Goal: Check status: Check status

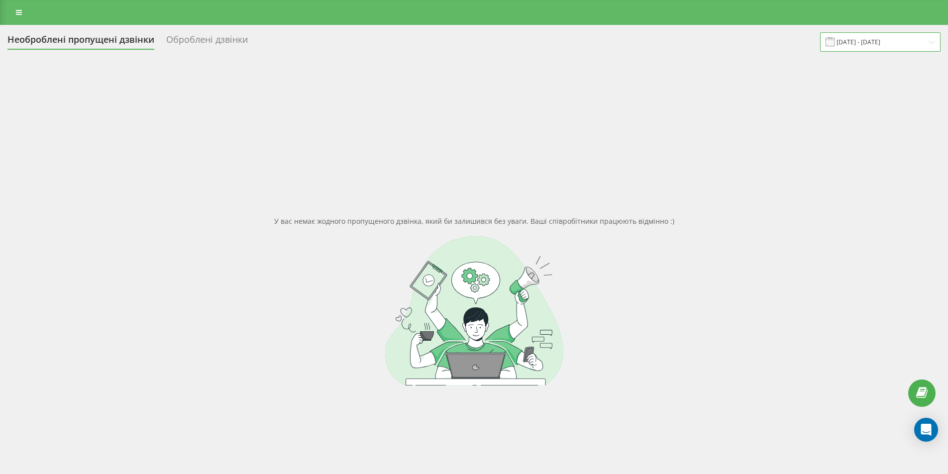
click at [913, 37] on input "[DATE] - [DATE]" at bounding box center [880, 41] width 120 height 19
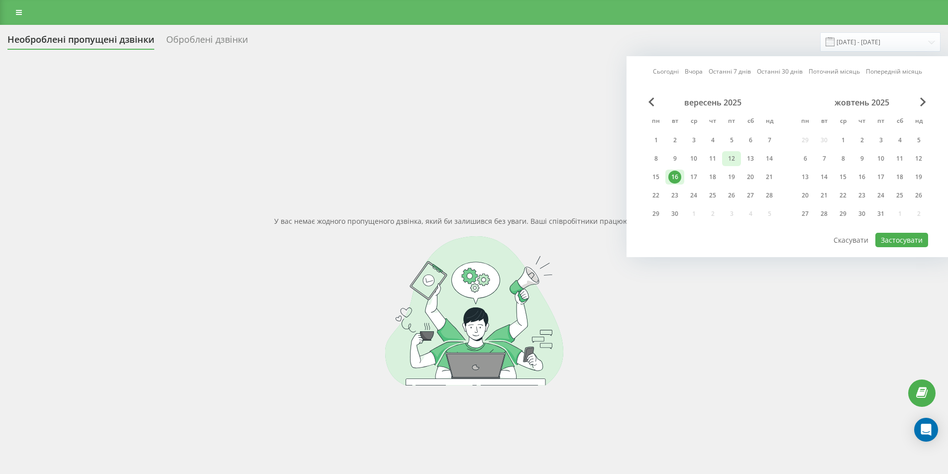
click at [729, 156] on div "12" at bounding box center [731, 158] width 13 height 13
click at [732, 156] on div "12" at bounding box center [731, 158] width 13 height 13
click at [908, 240] on button "Застосувати" at bounding box center [902, 240] width 53 height 14
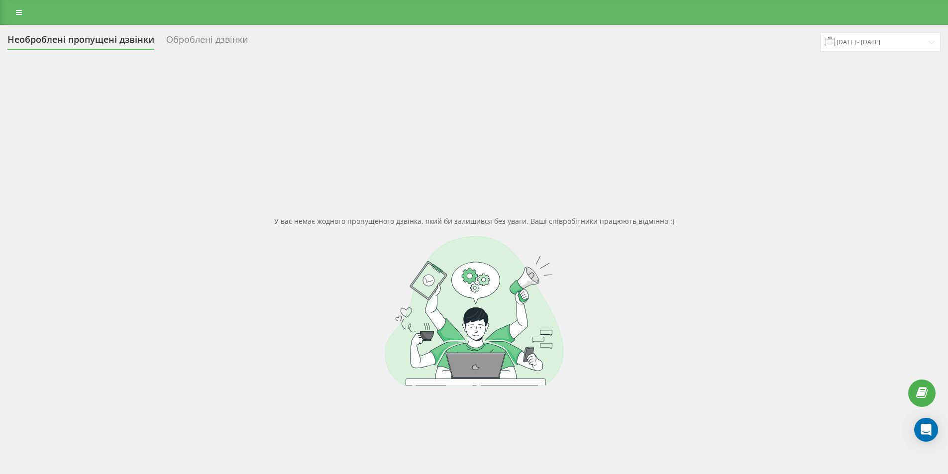
click at [869, 29] on div "Необроблені пропущені дзвінки Оброблені дзвінки [DATE] - [DATE] У вас немає жод…" at bounding box center [474, 285] width 948 height 521
click at [870, 34] on input "[DATE] - [DATE]" at bounding box center [880, 41] width 120 height 19
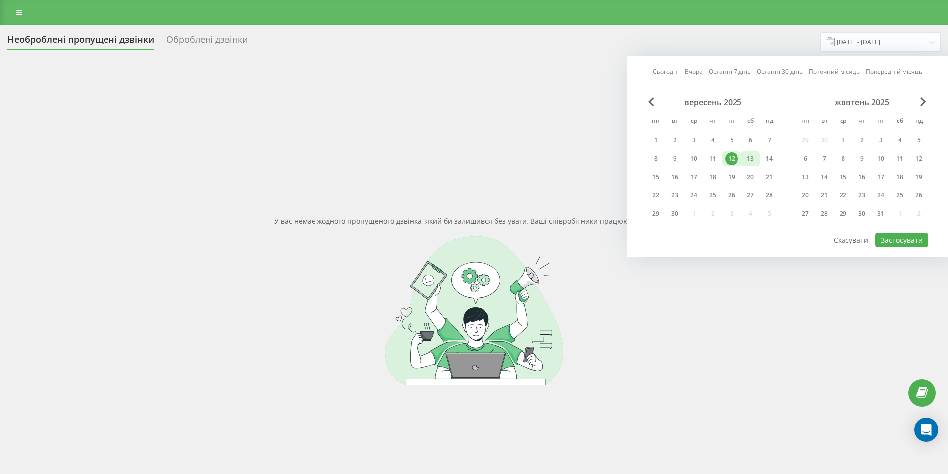
click at [747, 161] on div "13" at bounding box center [750, 158] width 13 height 13
click at [897, 242] on button "Застосувати" at bounding box center [902, 240] width 53 height 14
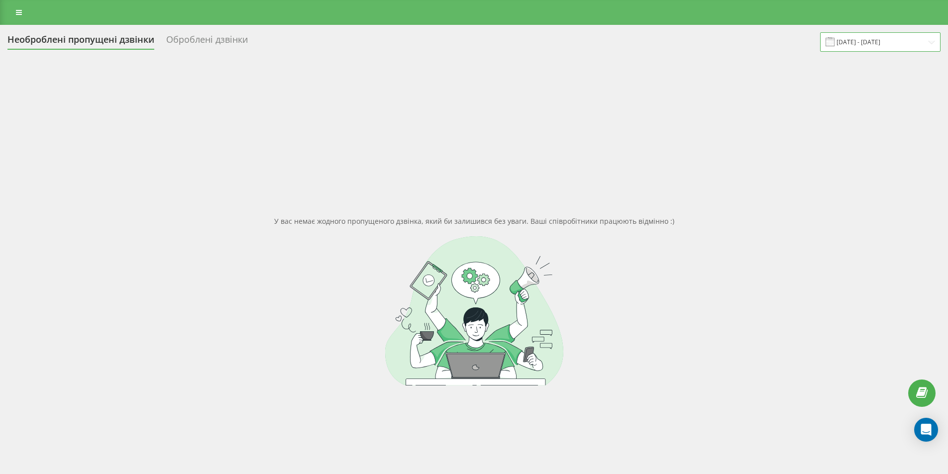
click at [879, 48] on input "[DATE] - [DATE]" at bounding box center [880, 41] width 120 height 19
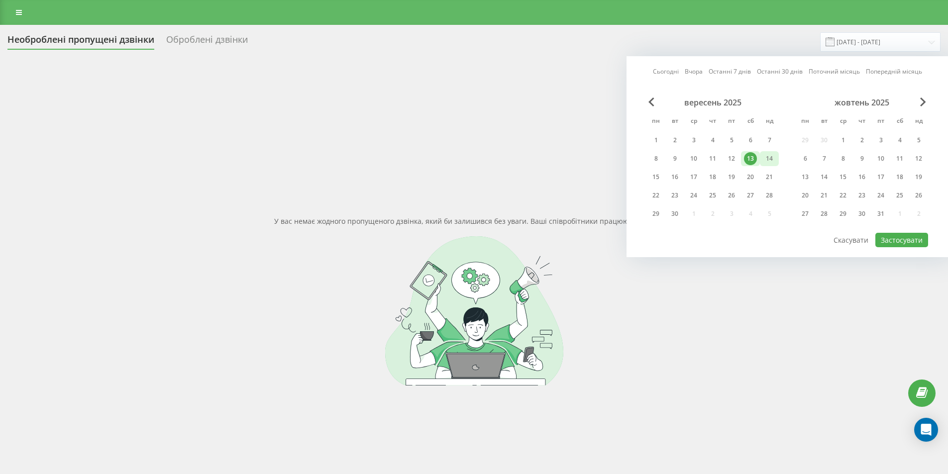
click at [771, 156] on div "14" at bounding box center [769, 158] width 13 height 13
click at [908, 243] on button "Застосувати" at bounding box center [902, 240] width 53 height 14
type input "[DATE] - [DATE]"
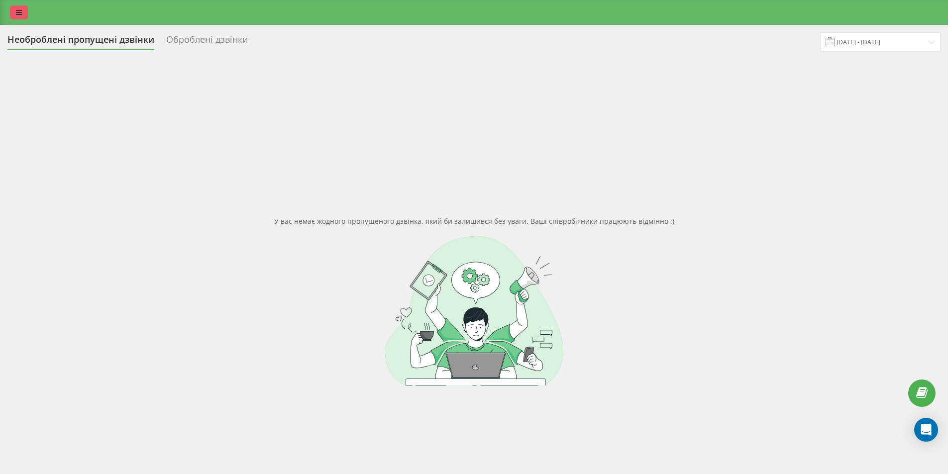
click at [12, 8] on link at bounding box center [19, 12] width 18 height 14
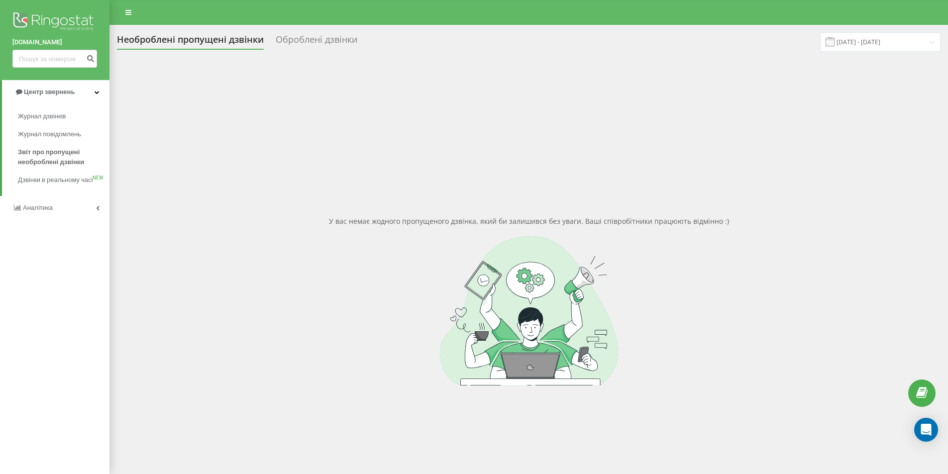
click at [539, 114] on div "У вас немає жодного пропущеного дзвінка, який би залишився без уваги. Ваші спів…" at bounding box center [529, 301] width 824 height 474
